Goal: Check status: Check status

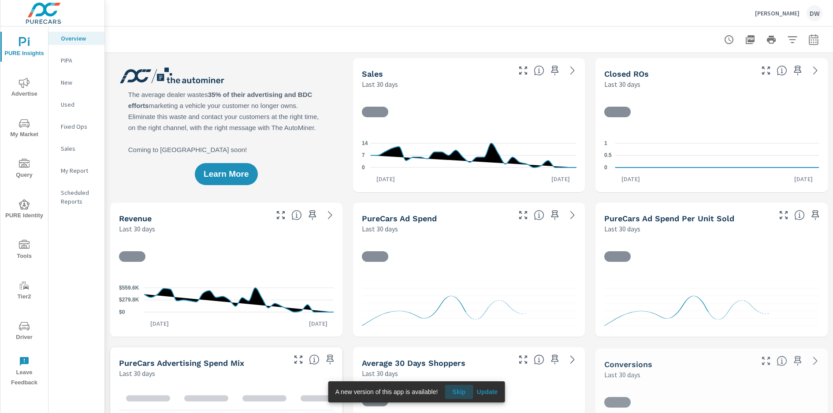
click at [463, 393] on span "Skip" at bounding box center [458, 392] width 21 height 8
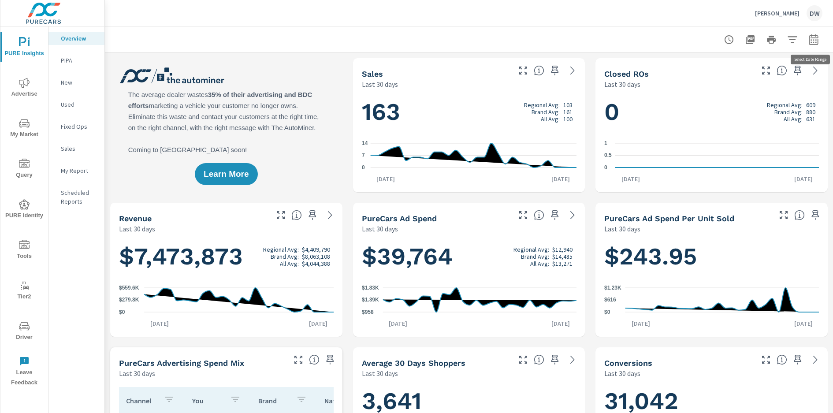
click at [812, 37] on icon "button" at bounding box center [813, 39] width 9 height 11
select select "Last 30 days"
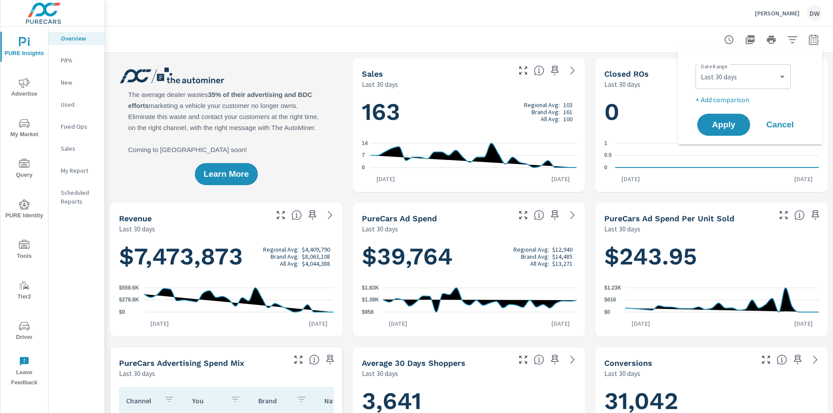
click at [731, 98] on p "+ Add comparison" at bounding box center [752, 99] width 113 height 11
select select "Previous period"
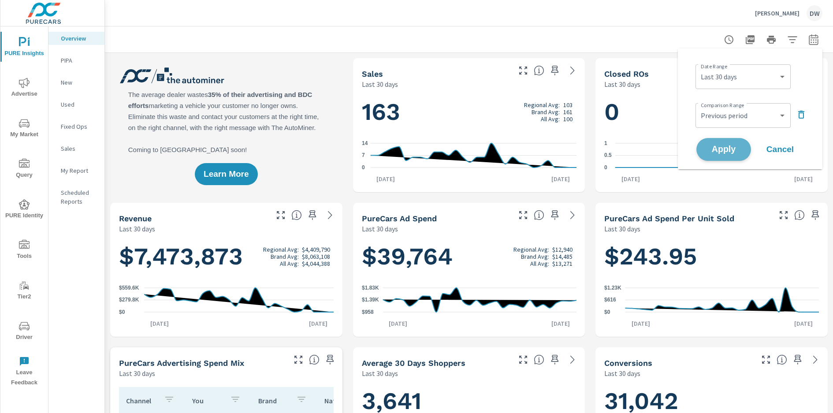
click at [730, 148] on span "Apply" at bounding box center [724, 149] width 36 height 8
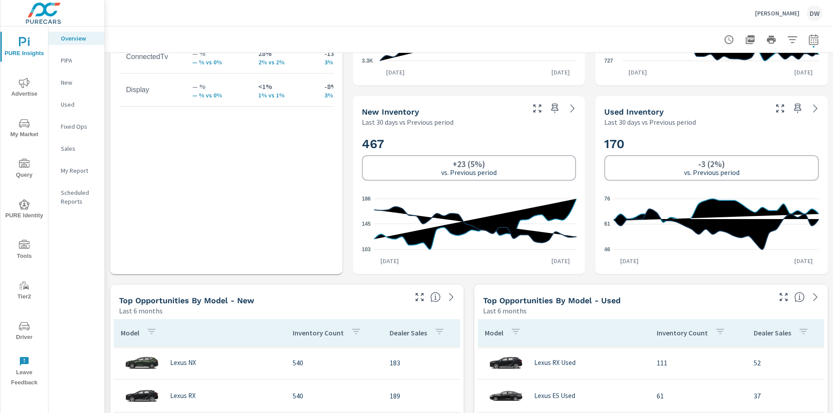
scroll to position [530, 0]
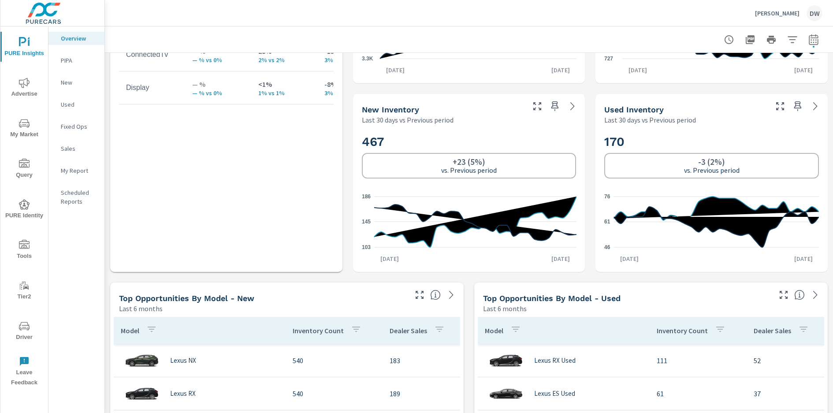
click at [23, 82] on icon "nav menu" at bounding box center [24, 83] width 11 height 10
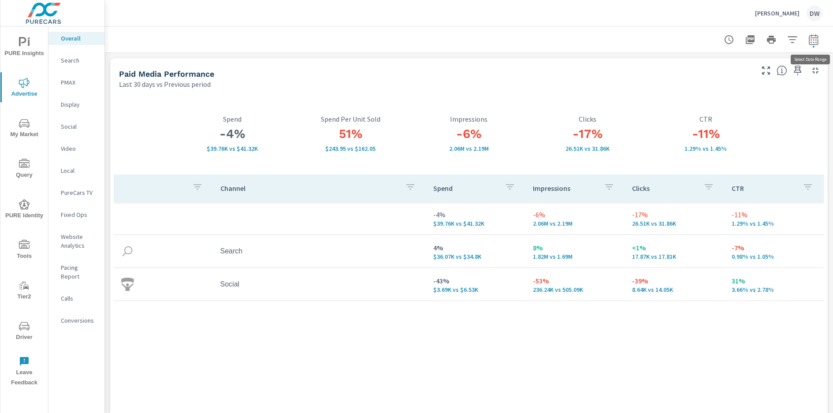
click at [818, 39] on icon "button" at bounding box center [813, 39] width 9 height 11
select select "Last 30 days"
select select "Previous period"
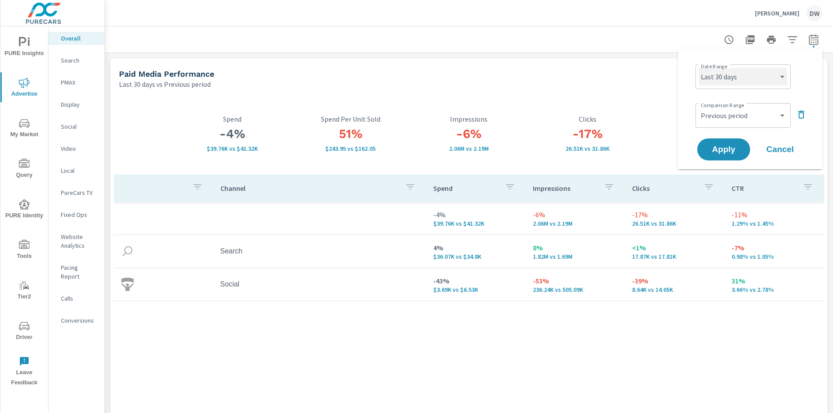
click at [766, 77] on select "Custom [DATE] Last week Last 7 days Last 14 days Last 30 days Last 45 days Last…" at bounding box center [743, 77] width 88 height 18
click at [699, 68] on select "Custom [DATE] Last week Last 7 days Last 14 days Last 30 days Last 45 days Last…" at bounding box center [743, 77] width 88 height 18
select select "Month to date"
click at [732, 145] on span "Apply" at bounding box center [724, 149] width 36 height 8
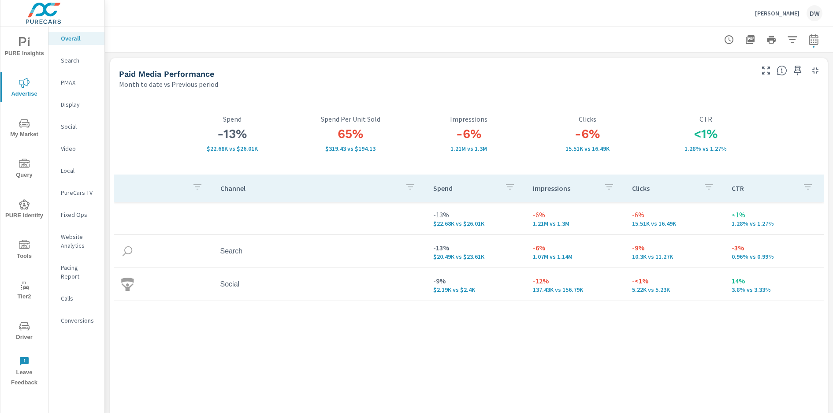
click at [69, 55] on div "Search" at bounding box center [76, 60] width 56 height 13
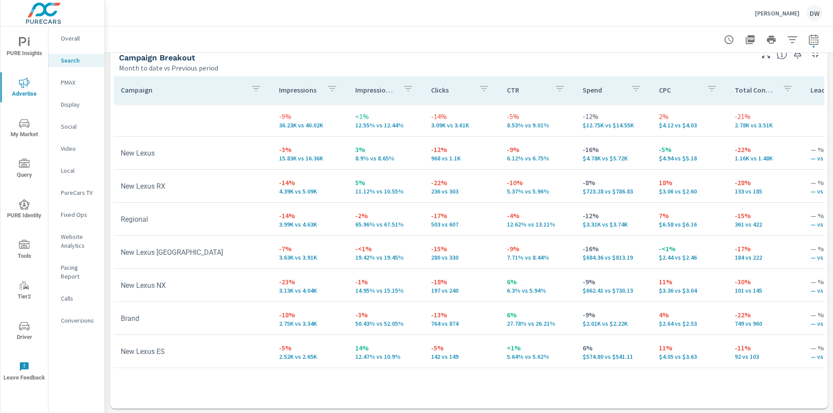
scroll to position [866, 0]
click at [369, 86] on p "Impression Share" at bounding box center [375, 89] width 41 height 9
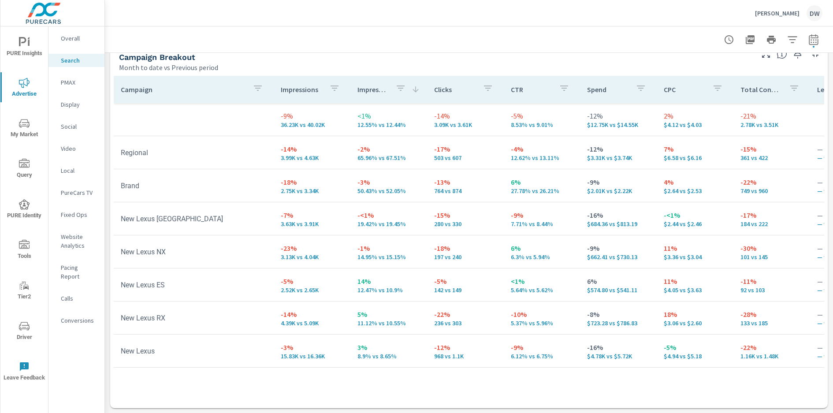
click at [369, 86] on p "Impression Share" at bounding box center [373, 89] width 31 height 9
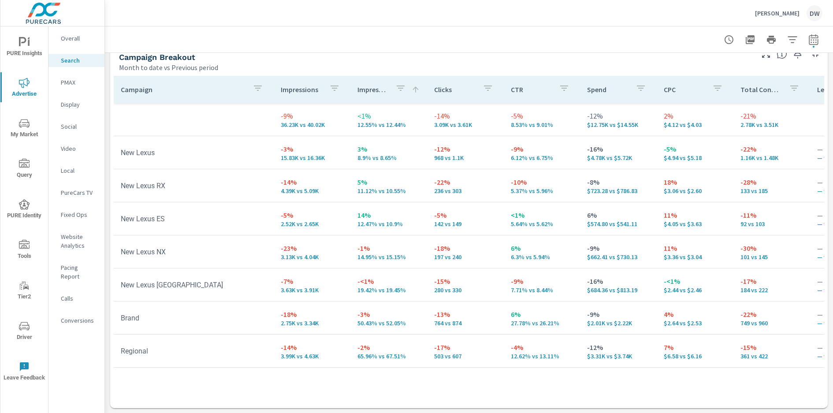
click at [296, 93] on p "Impressions" at bounding box center [301, 89] width 41 height 9
click at [68, 81] on p "PMAX" at bounding box center [79, 82] width 37 height 9
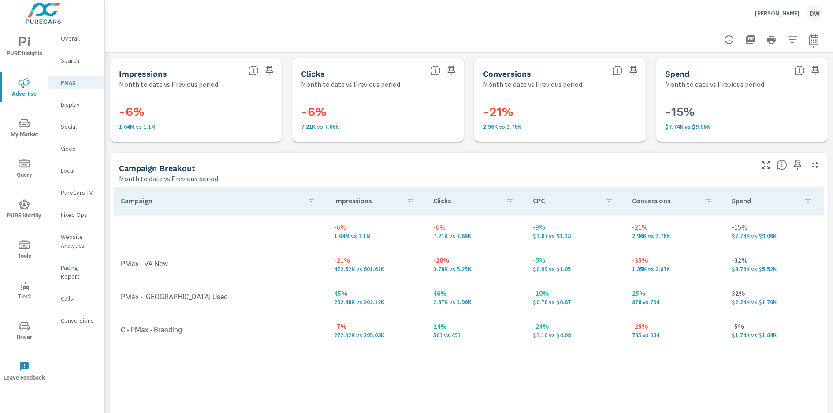
click at [72, 124] on p "Social" at bounding box center [79, 126] width 37 height 9
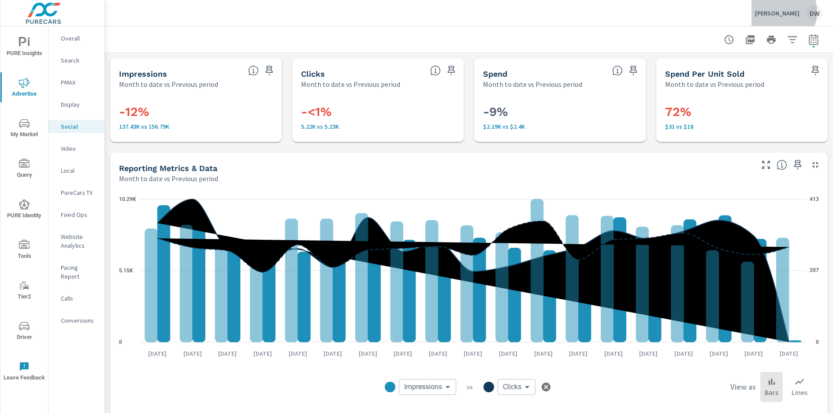
click at [786, 11] on p "[PERSON_NAME]" at bounding box center [777, 13] width 45 height 8
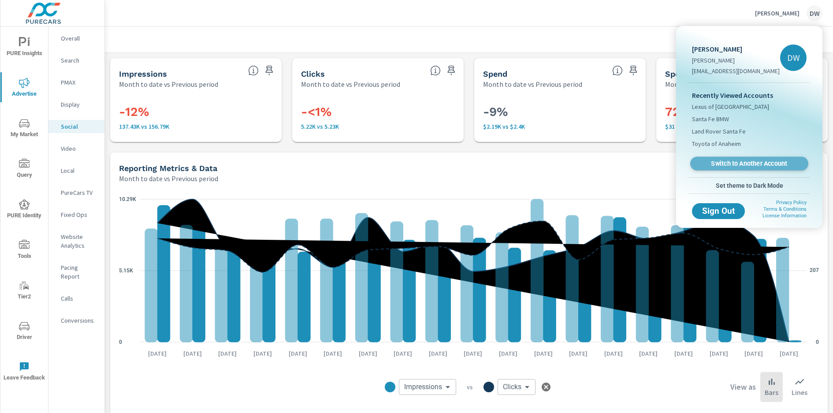
click at [743, 162] on span "Switch to Another Account" at bounding box center [749, 164] width 108 height 8
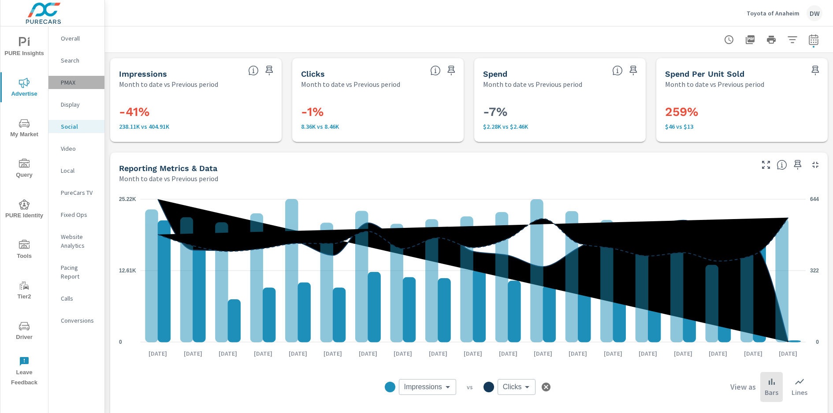
click at [73, 78] on p "PMAX" at bounding box center [79, 82] width 37 height 9
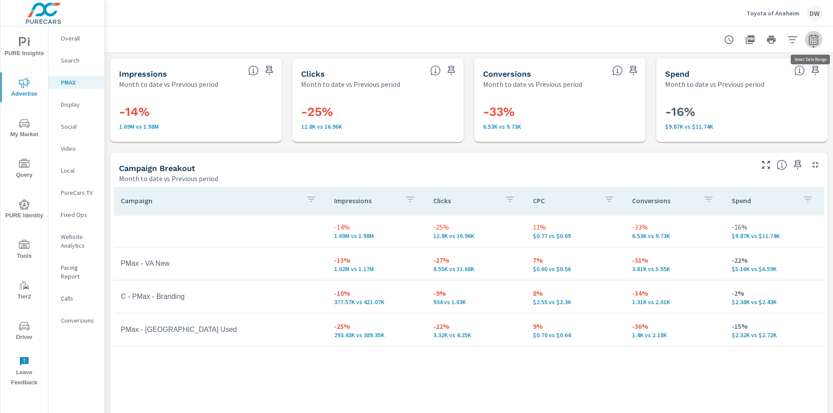
click at [820, 38] on button "button" at bounding box center [814, 40] width 18 height 18
select select "Month to date"
select select "Previous period"
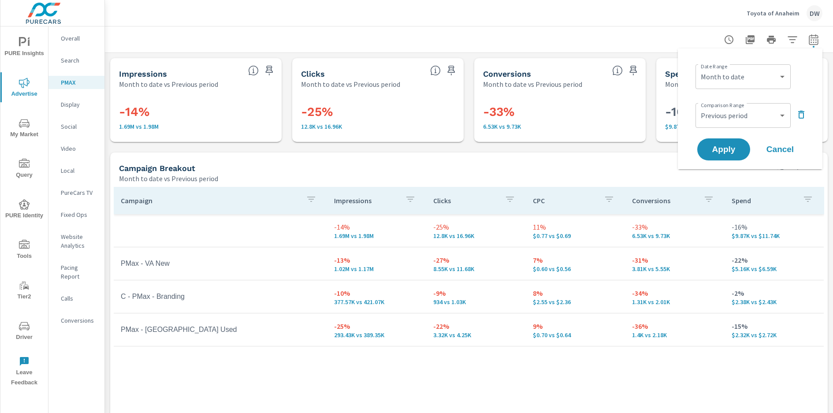
click at [708, 23] on div "Toyota of Anaheim DW" at bounding box center [468, 13] width 707 height 26
